Goal: Navigation & Orientation: Find specific page/section

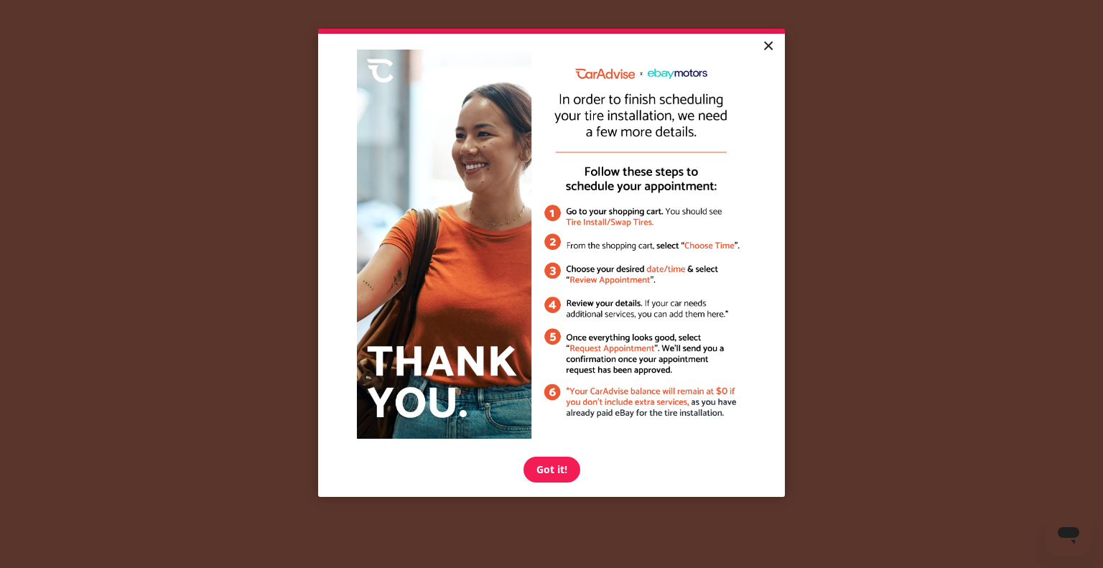
click at [764, 42] on link "×" at bounding box center [767, 47] width 25 height 26
